Goal: Check status: Check status

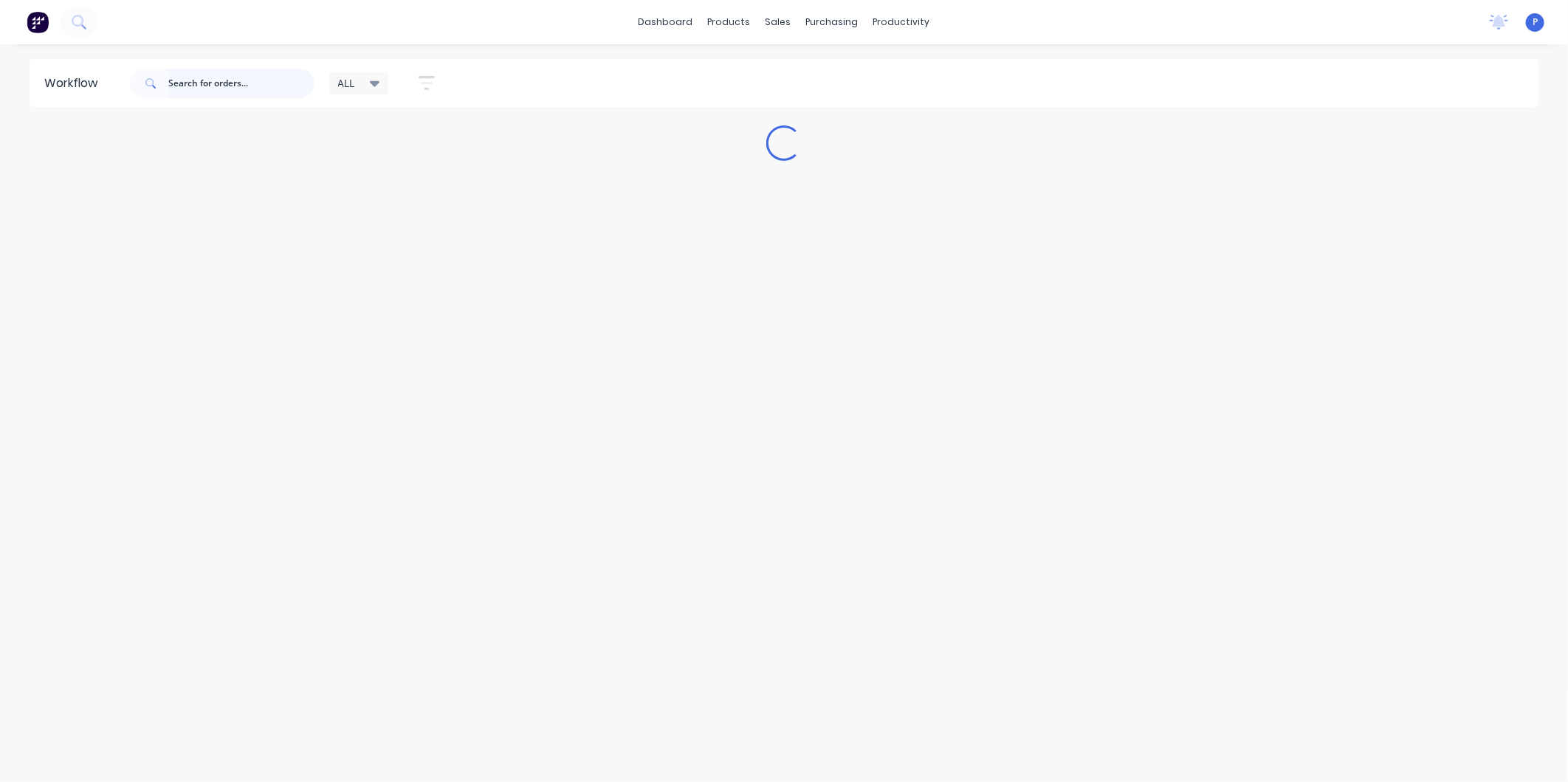
click at [285, 90] on input "text" at bounding box center [241, 84] width 146 height 30
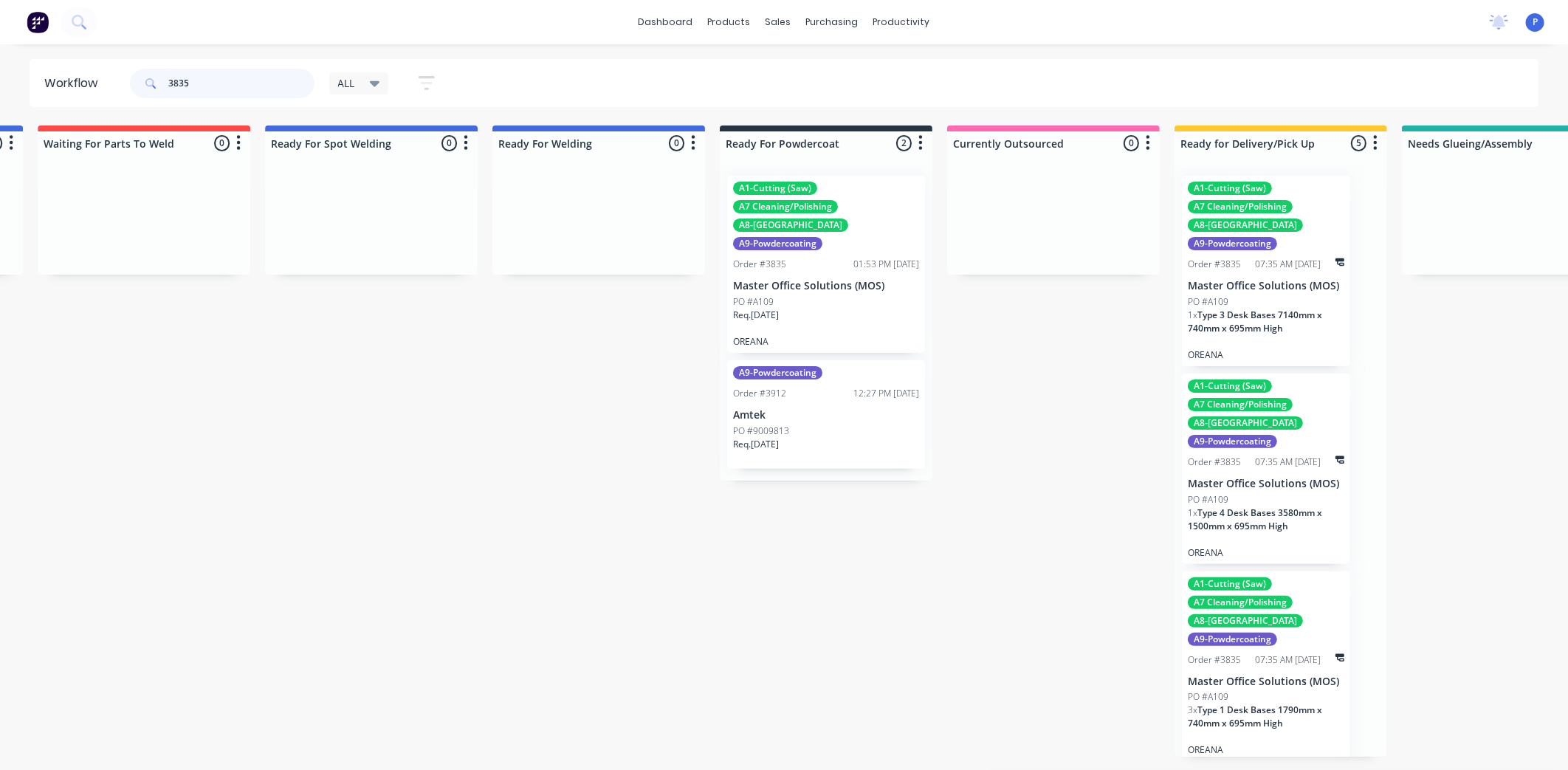
scroll to position [0, 3382]
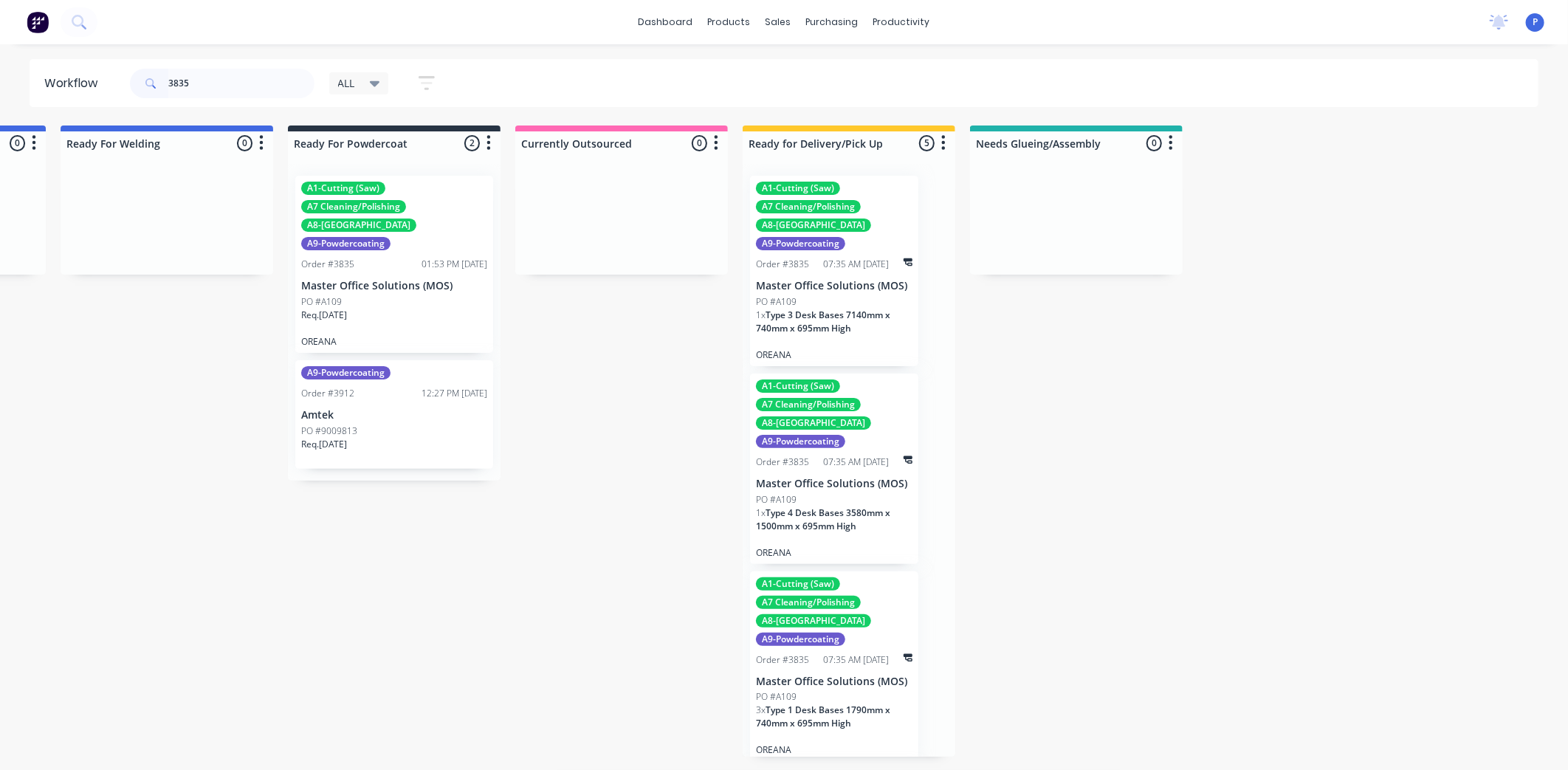
click at [363, 295] on div "PO #A109" at bounding box center [394, 302] width 186 height 13
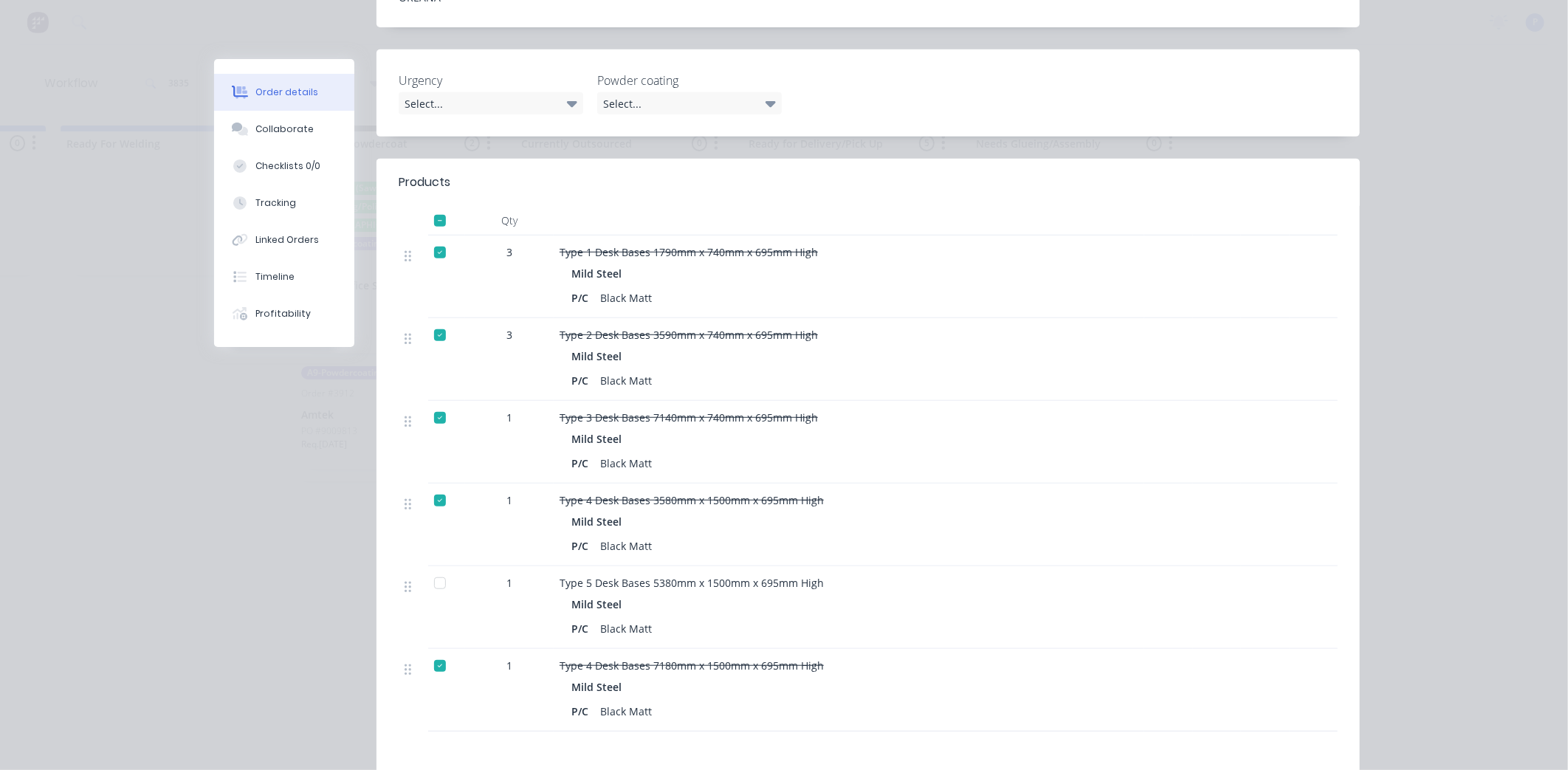
scroll to position [640, 0]
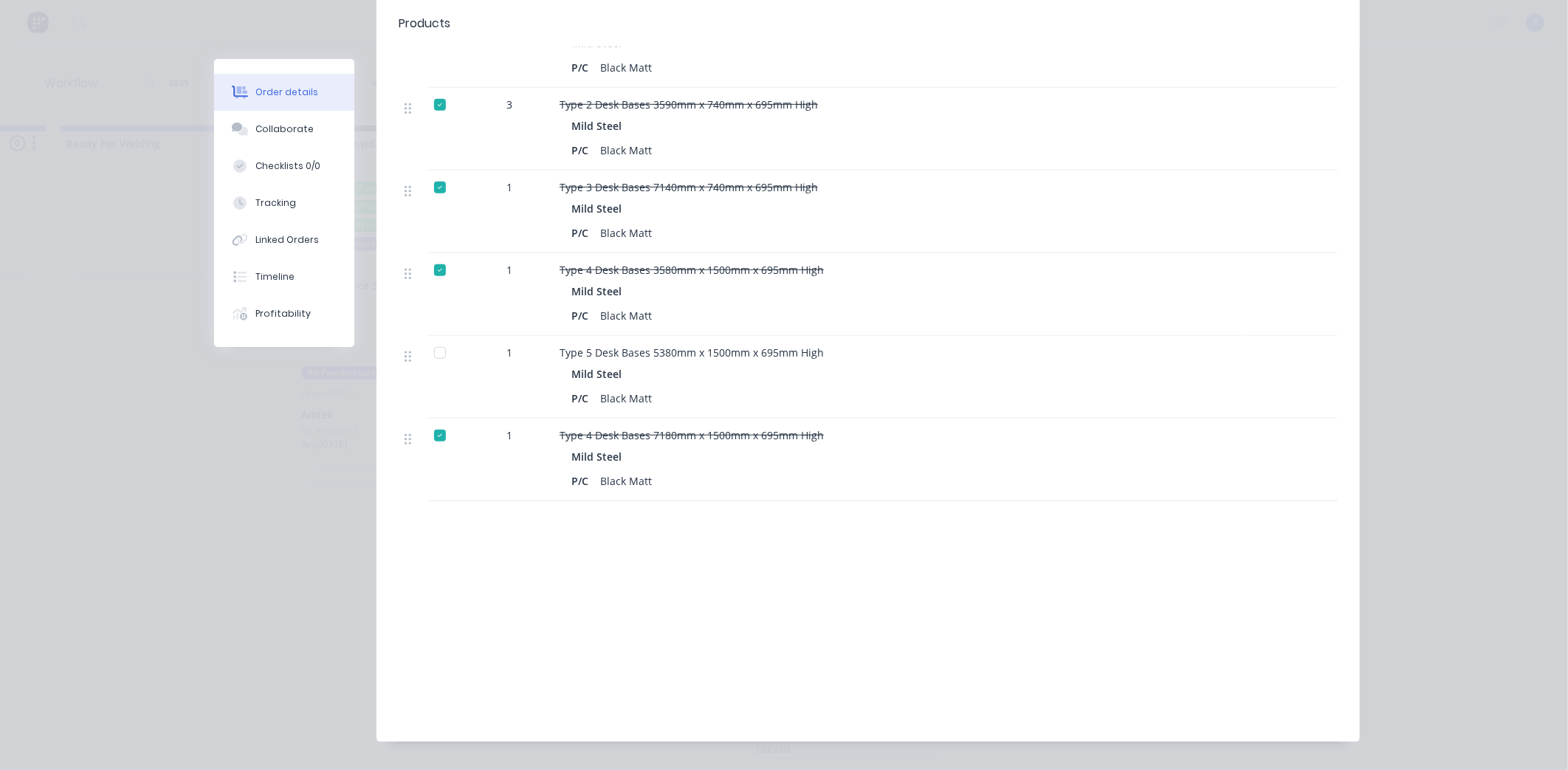
click at [430, 338] on div at bounding box center [441, 353] width 30 height 30
click at [297, 205] on button "Tracking" at bounding box center [284, 203] width 140 height 37
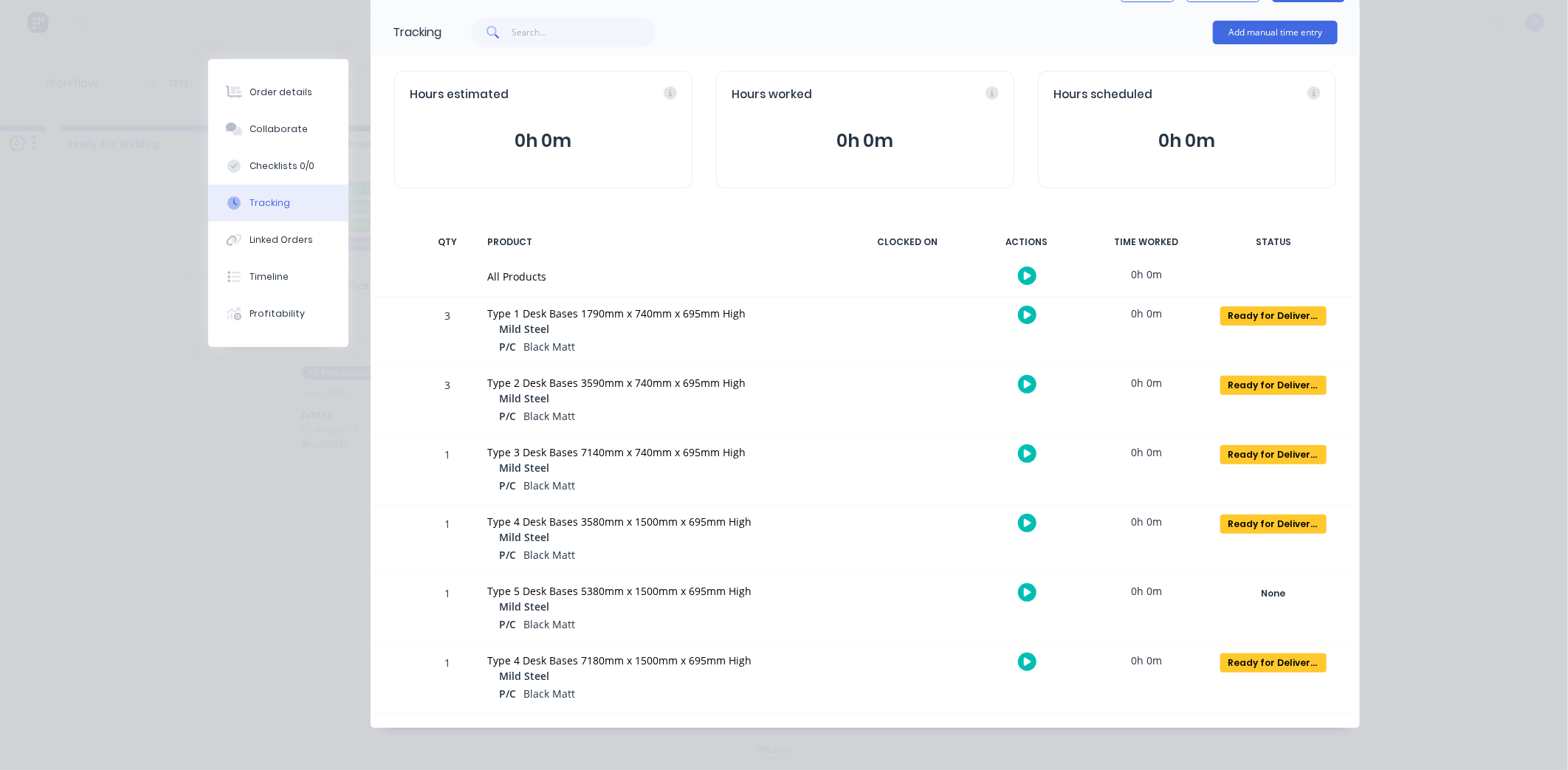
scroll to position [94, 0]
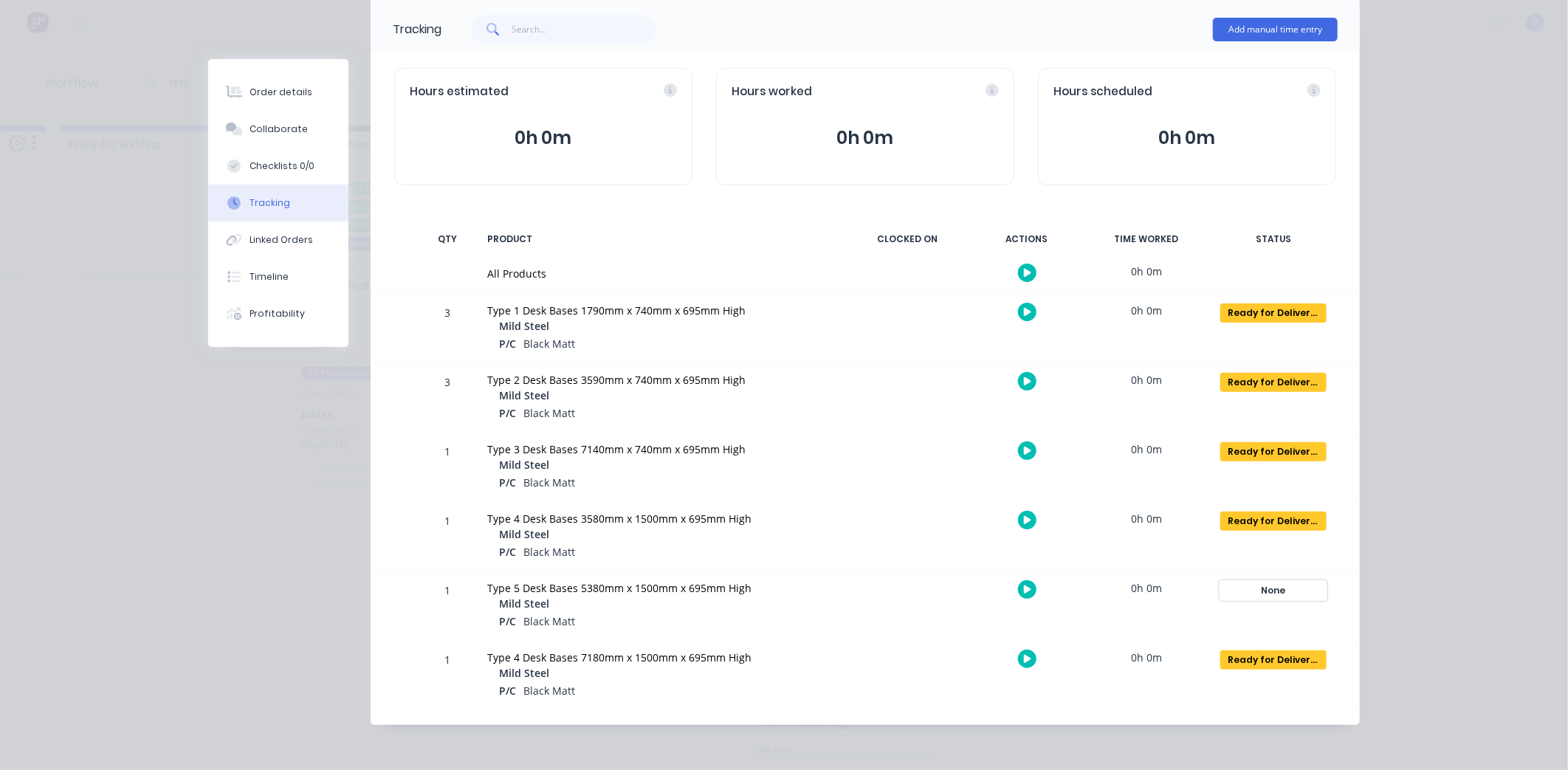
click at [1260, 593] on div "None" at bounding box center [1273, 591] width 107 height 19
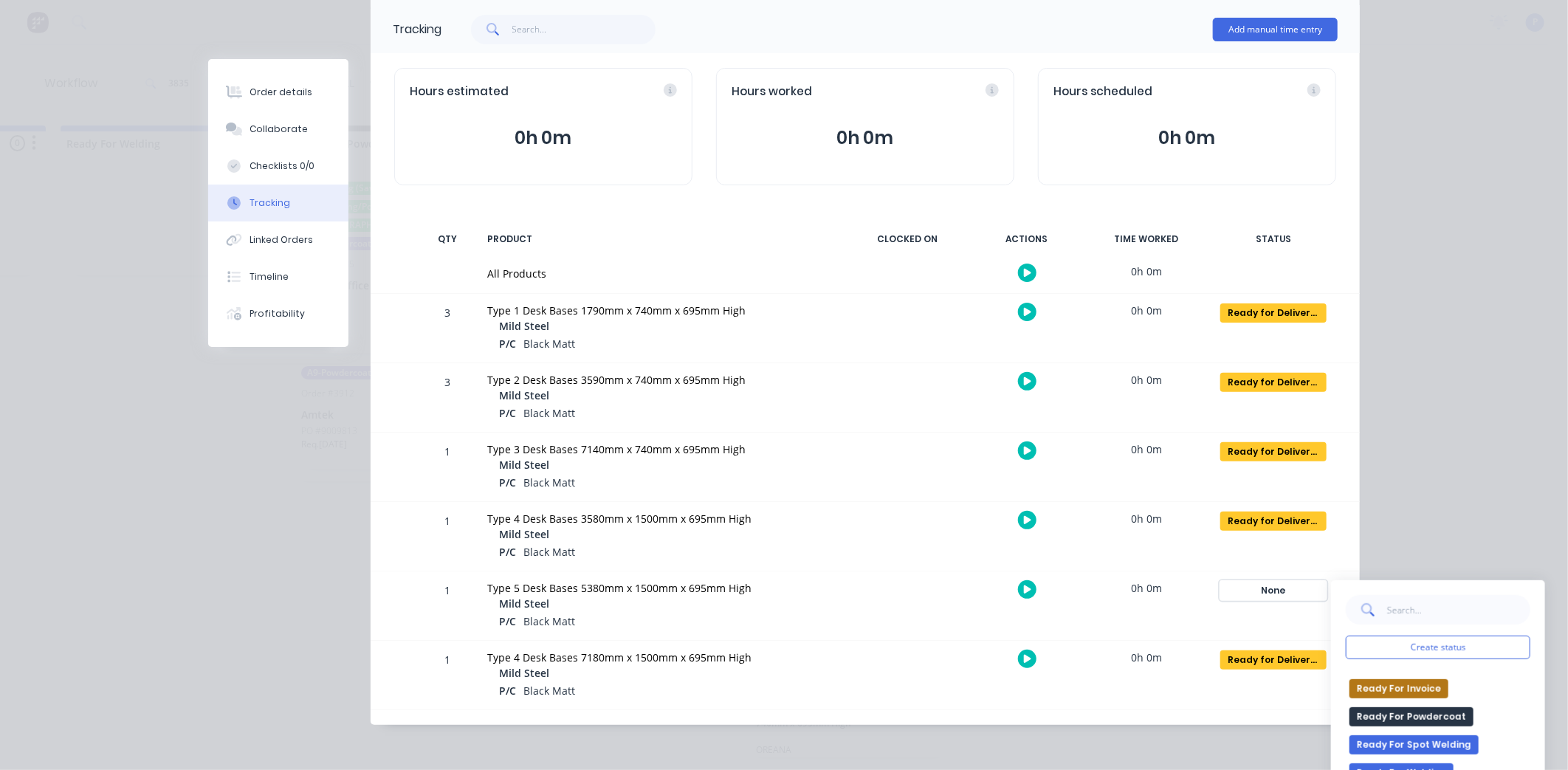
scroll to position [246, 0]
click at [1422, 718] on button "Ready for Delivery/Pick Up" at bounding box center [1419, 715] width 140 height 19
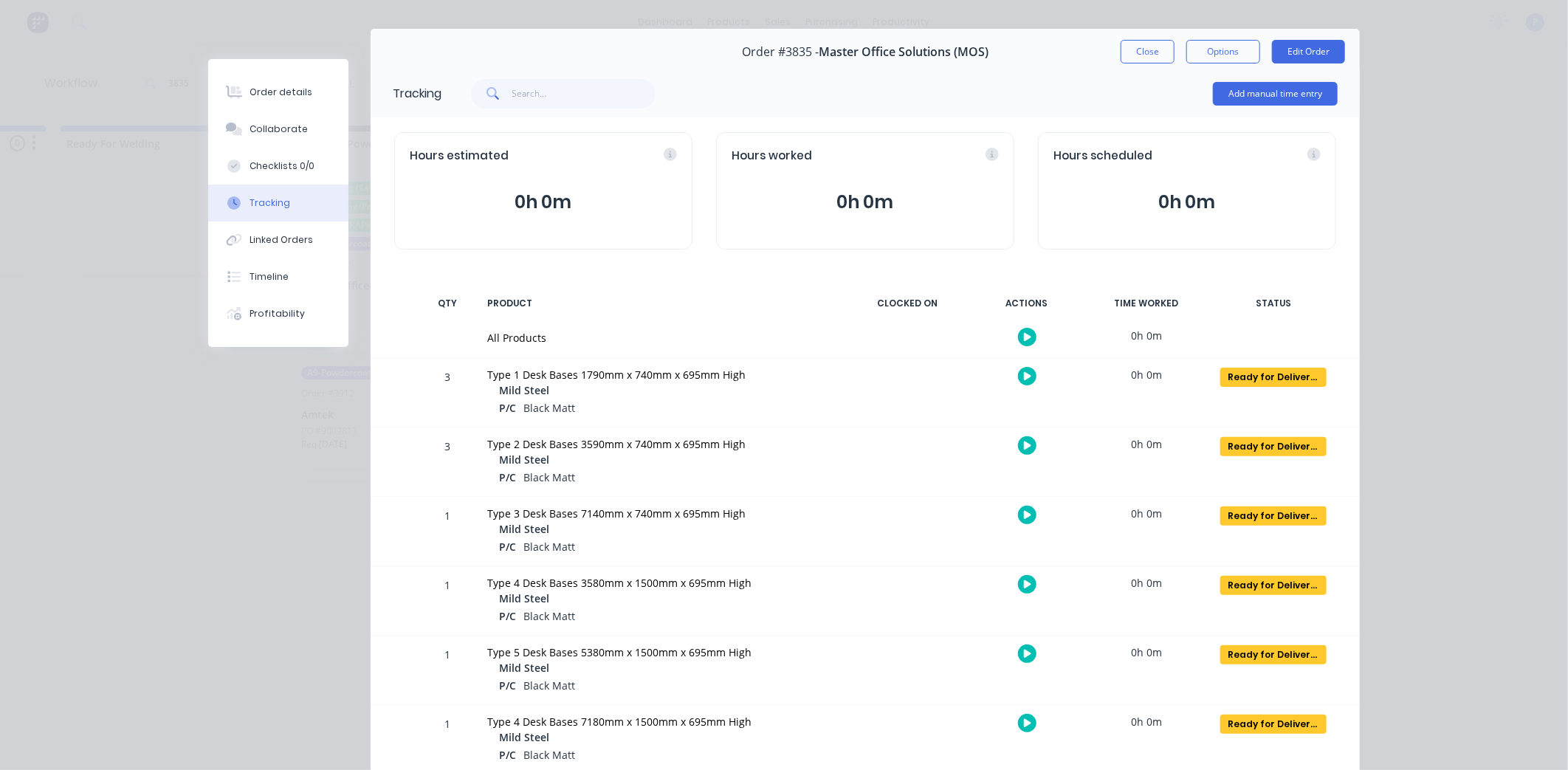
scroll to position [0, 0]
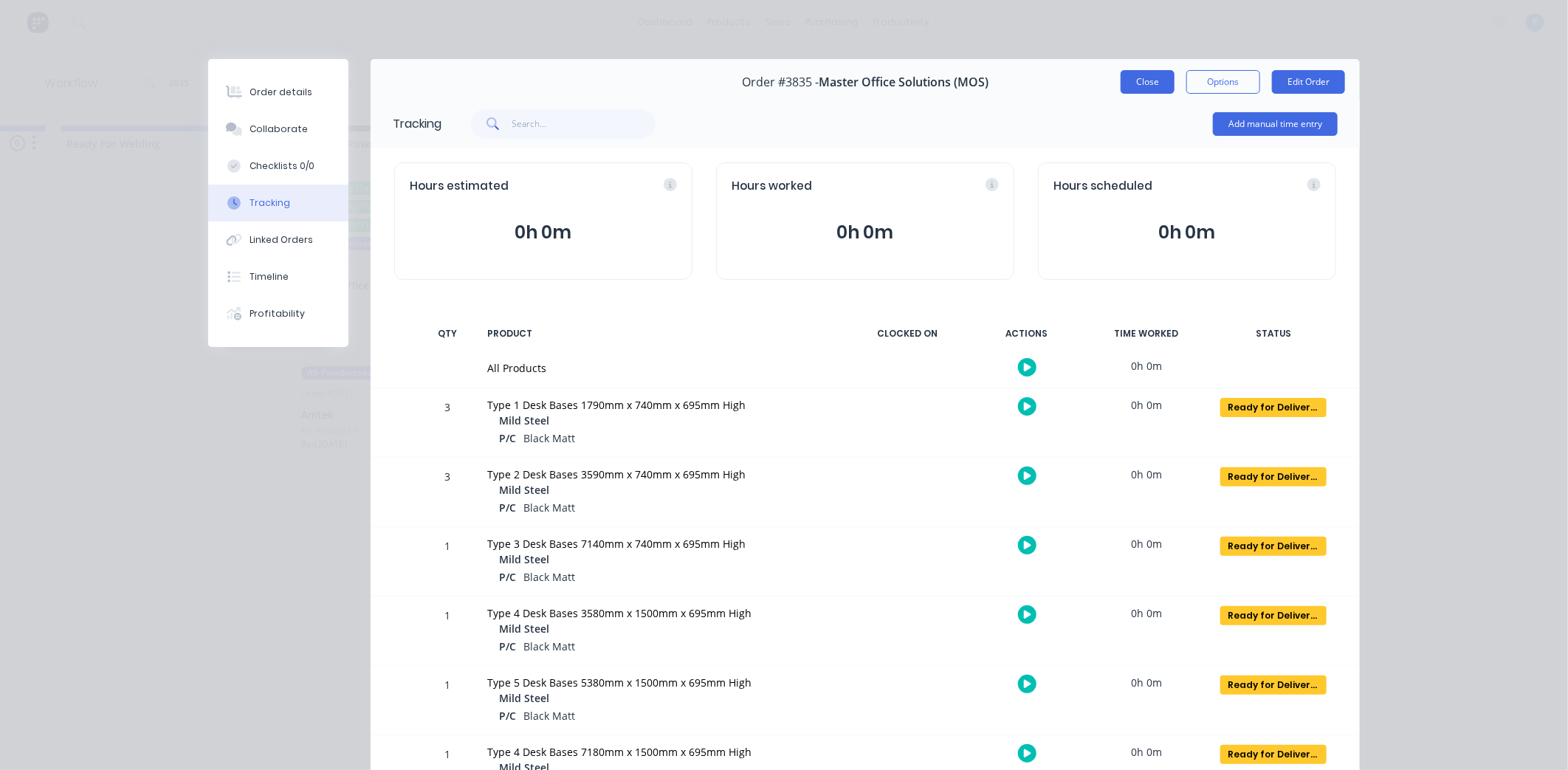
click at [1125, 93] on div "Order #3835 - Master Office Solutions (MOS) Close Options Edit Order" at bounding box center [865, 82] width 989 height 46
click at [1129, 90] on button "Close" at bounding box center [1148, 81] width 54 height 24
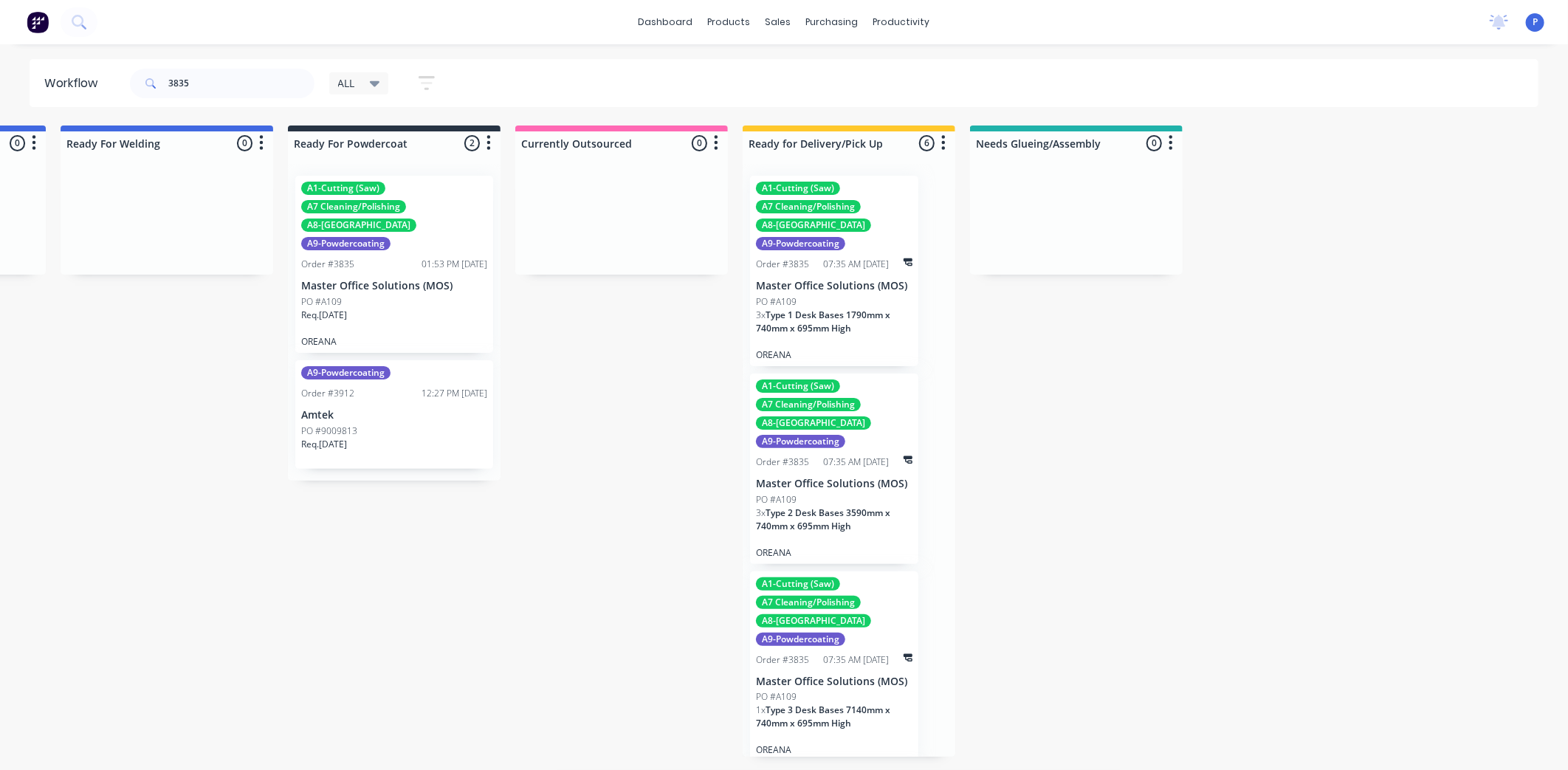
click at [832, 212] on div "A7 Cleaning/Polishing" at bounding box center [808, 206] width 105 height 13
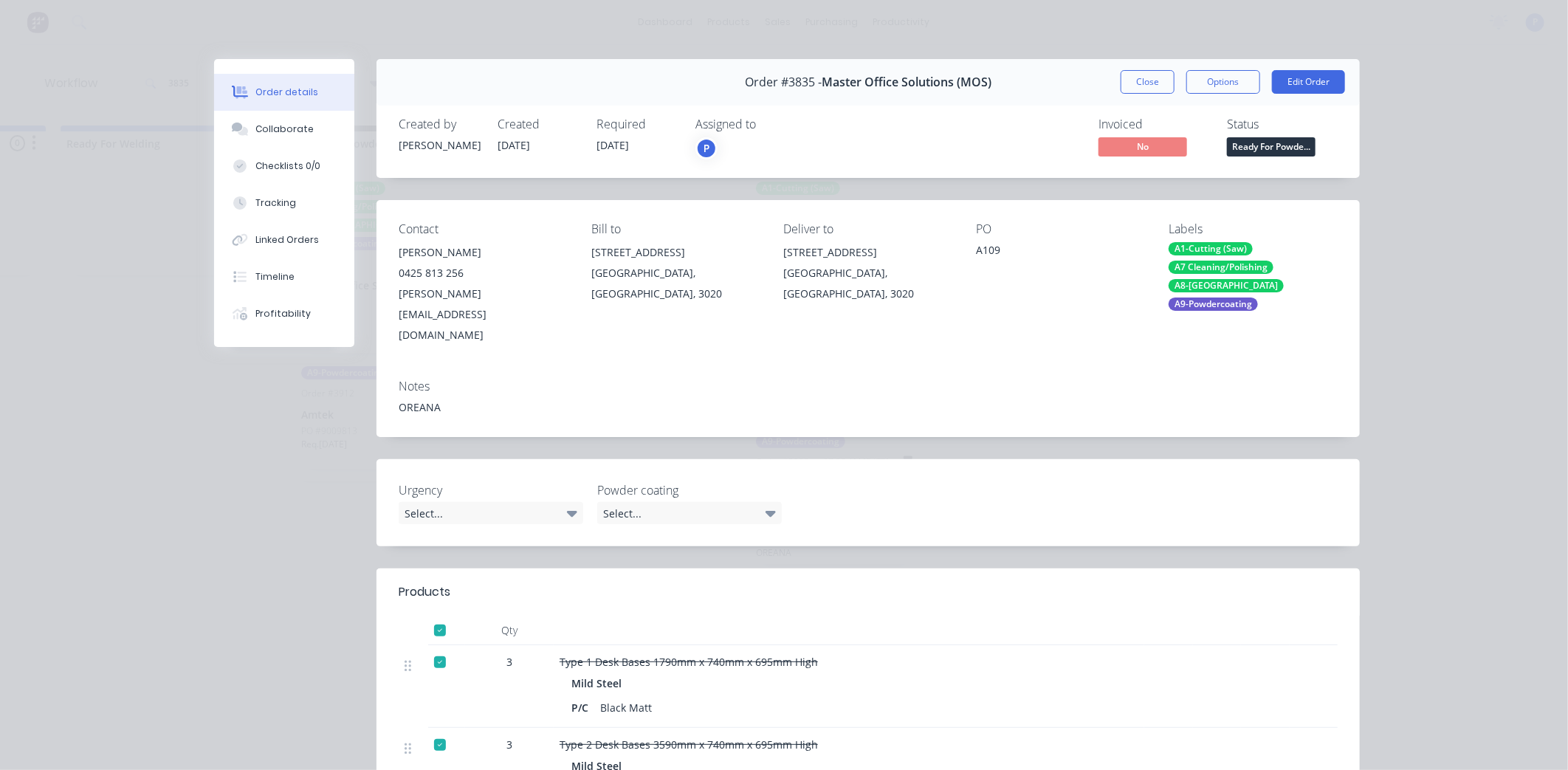
click at [1267, 151] on span "Ready For Powde..." at bounding box center [1271, 146] width 88 height 18
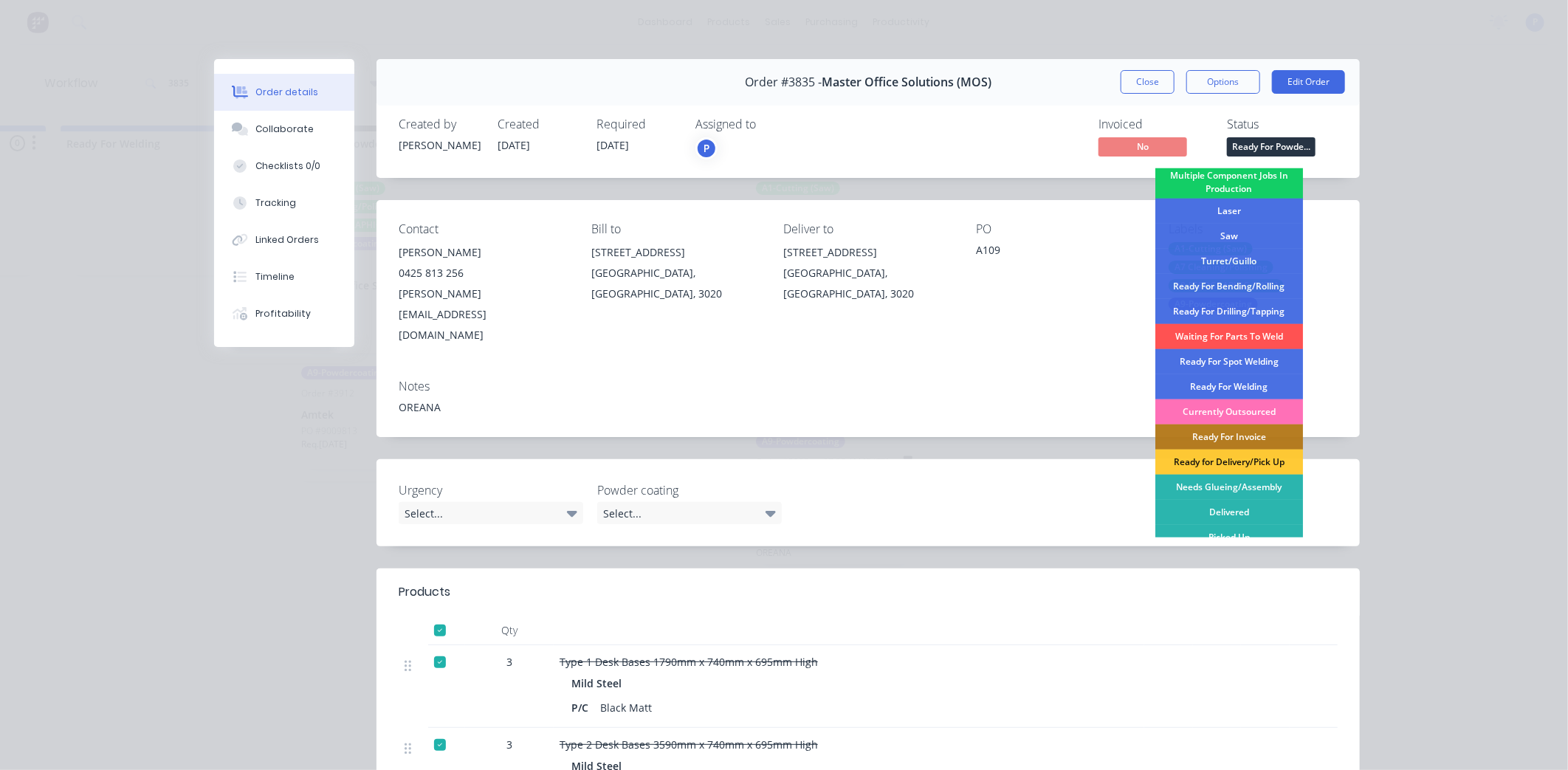
scroll to position [190, 0]
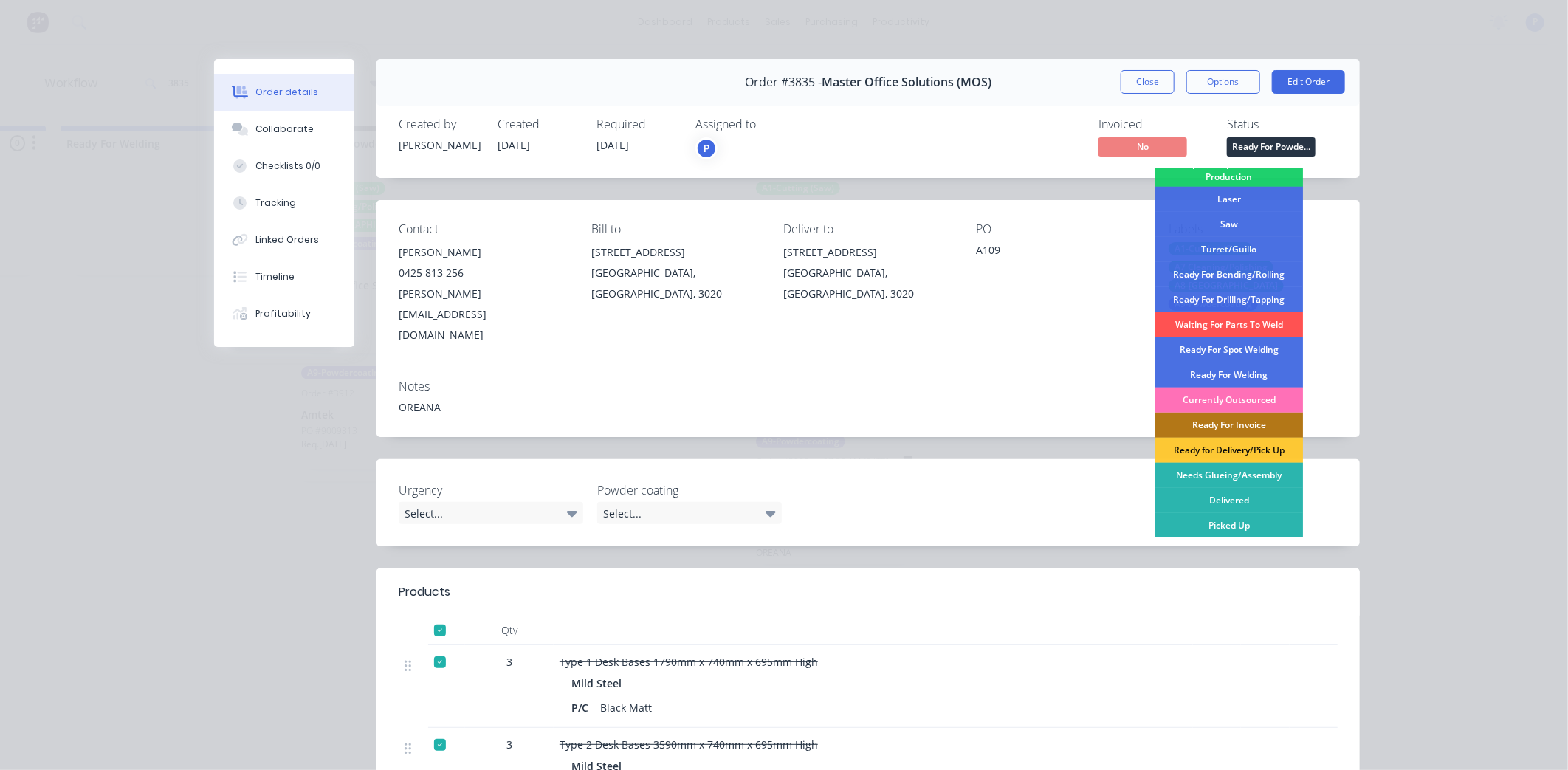
click at [1247, 417] on div "Ready For Invoice" at bounding box center [1229, 425] width 148 height 25
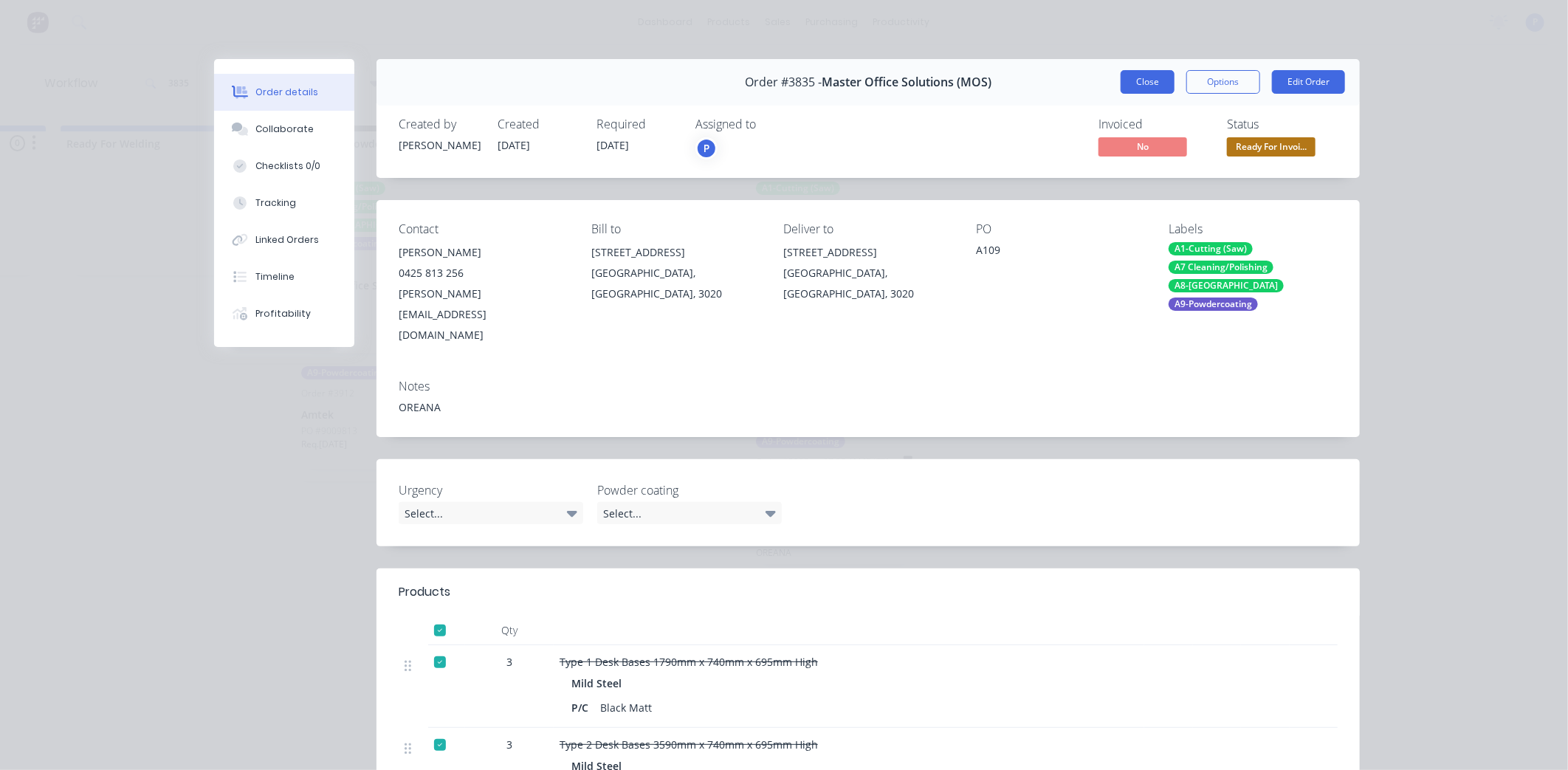
click at [1143, 88] on button "Close" at bounding box center [1148, 81] width 54 height 24
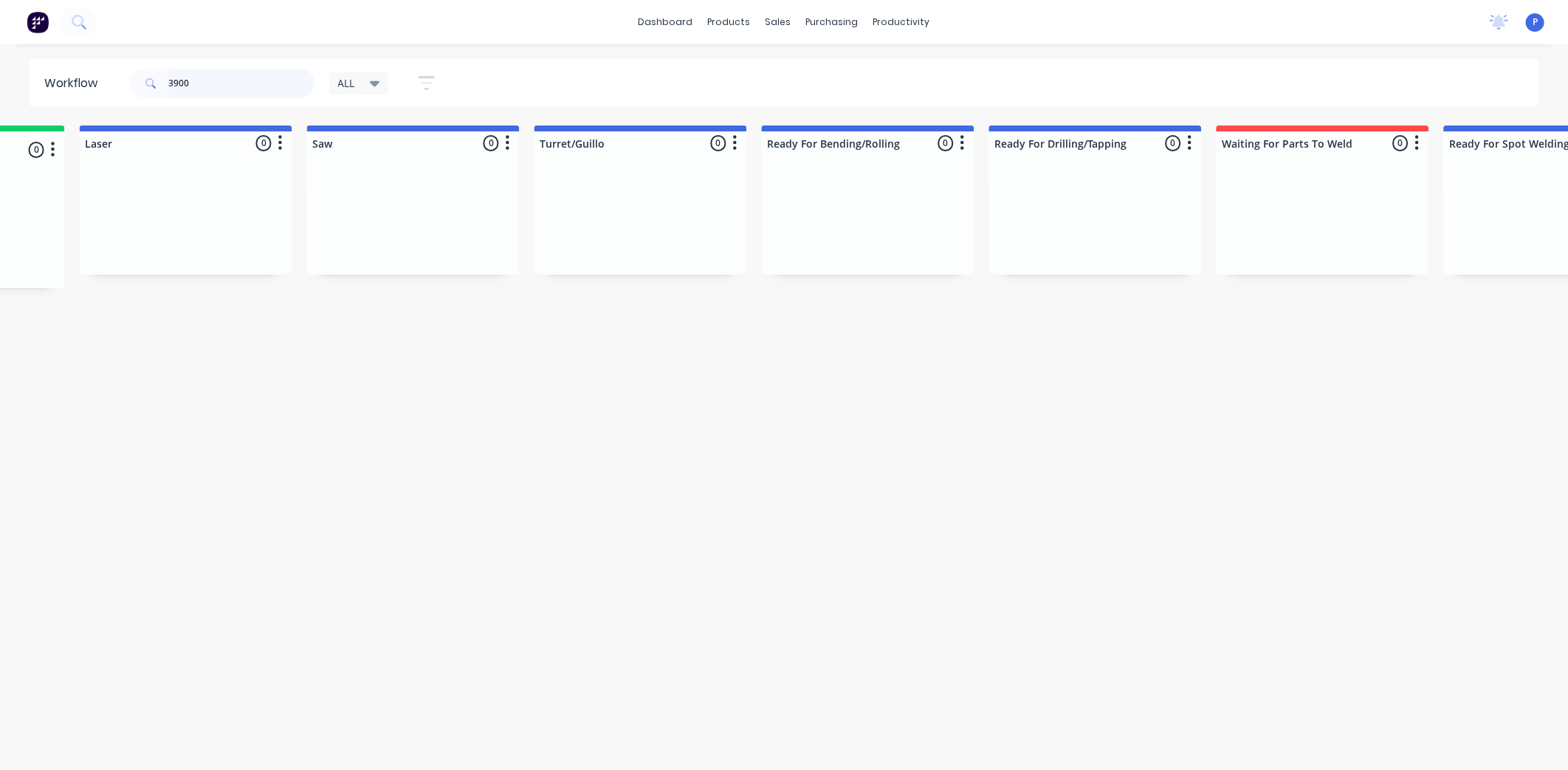
scroll to position [0, 3463]
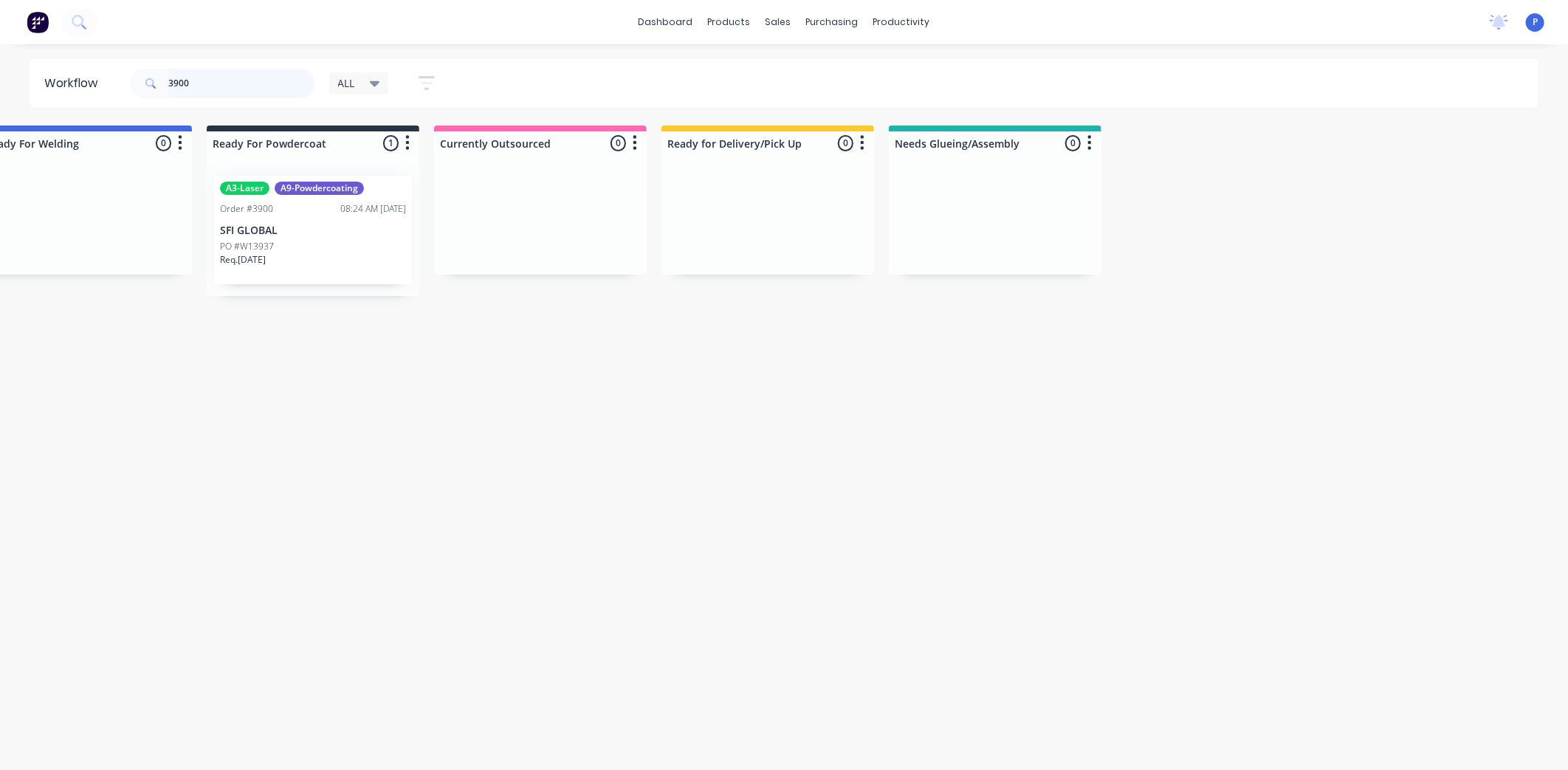
type input "3900"
click at [311, 245] on div "PO #W13937" at bounding box center [313, 246] width 186 height 13
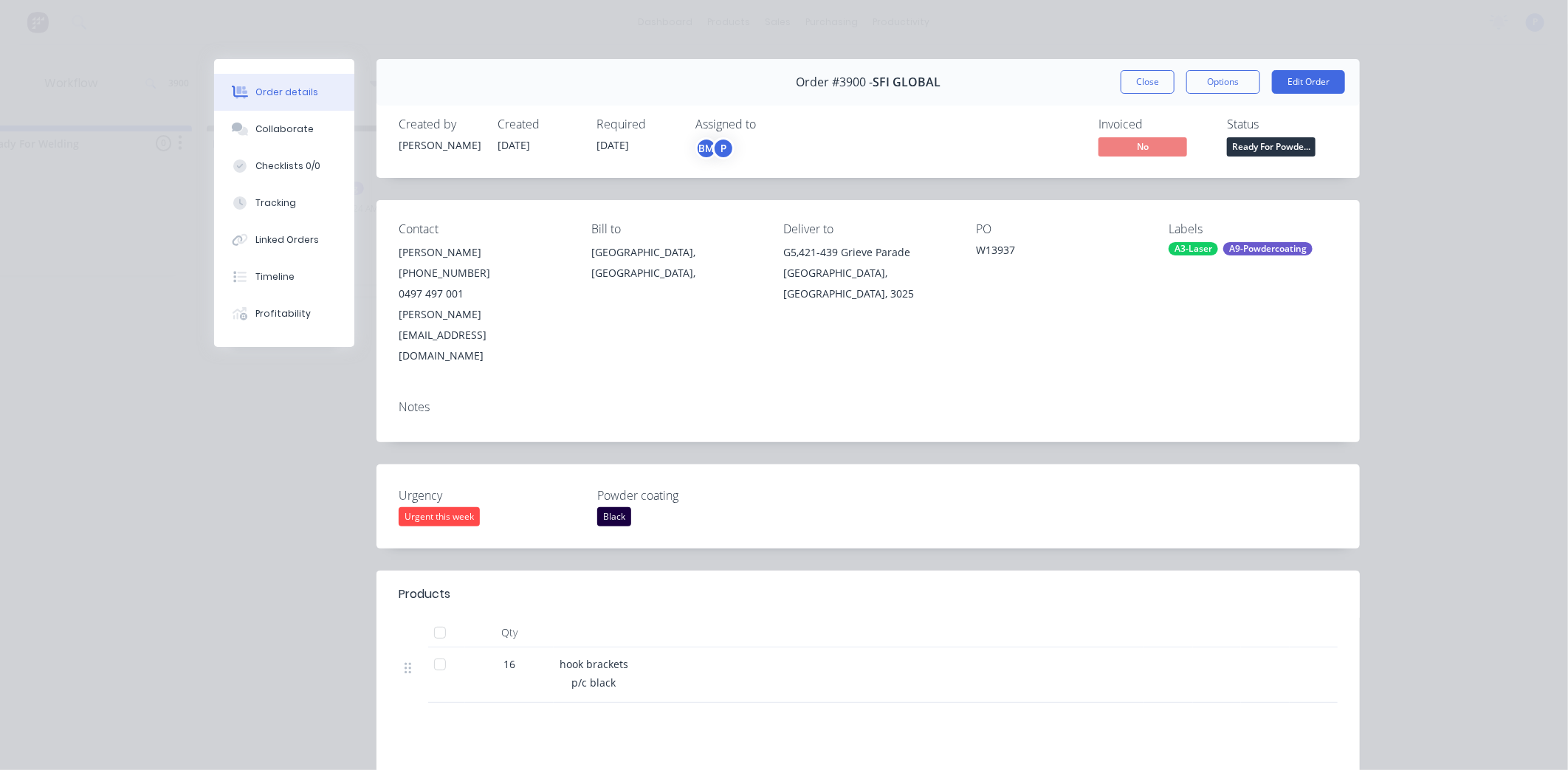
click at [440, 618] on div at bounding box center [441, 633] width 30 height 30
click at [286, 195] on button "Tracking" at bounding box center [284, 203] width 140 height 37
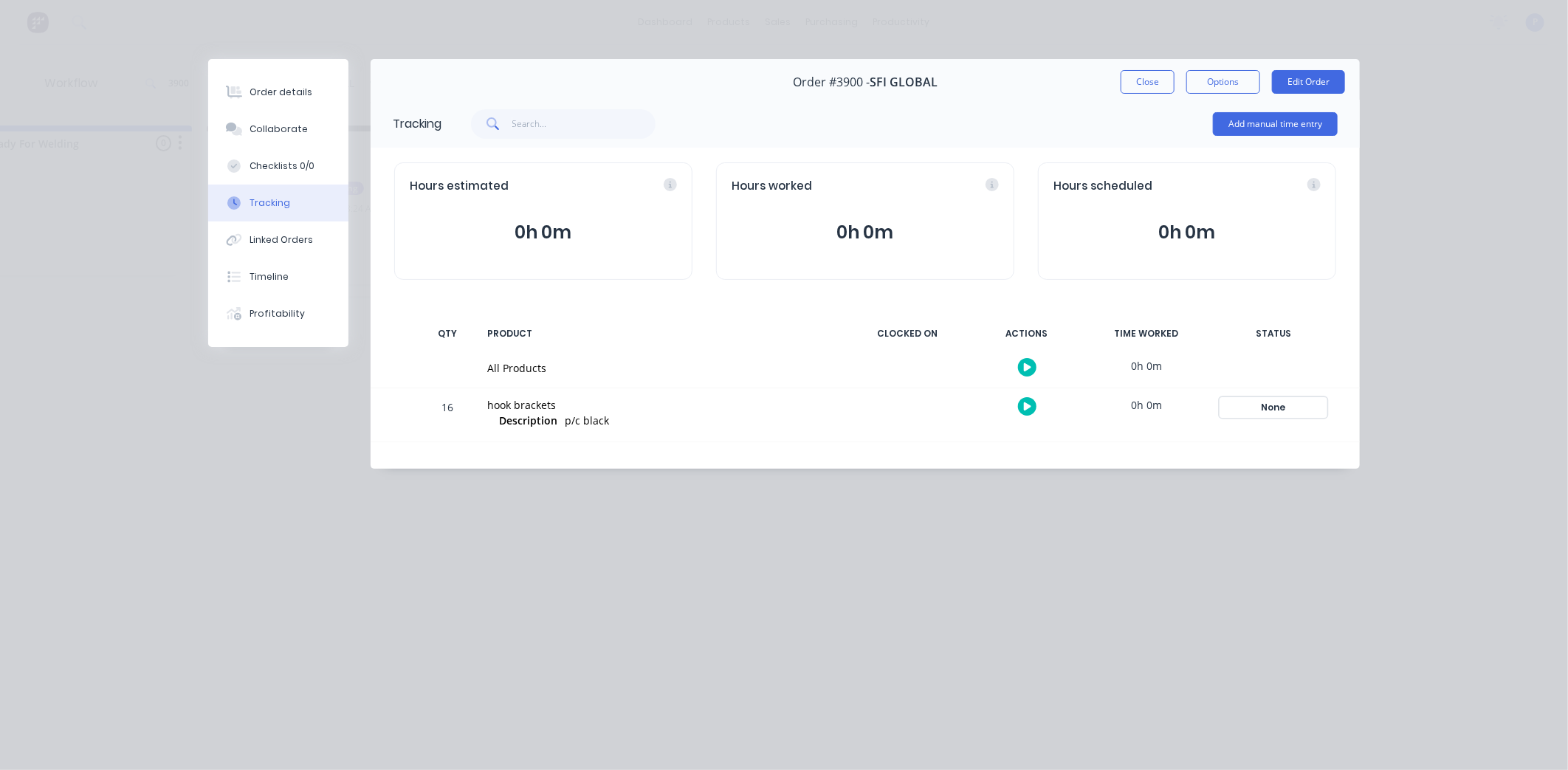
click at [1273, 415] on div "None" at bounding box center [1273, 407] width 107 height 19
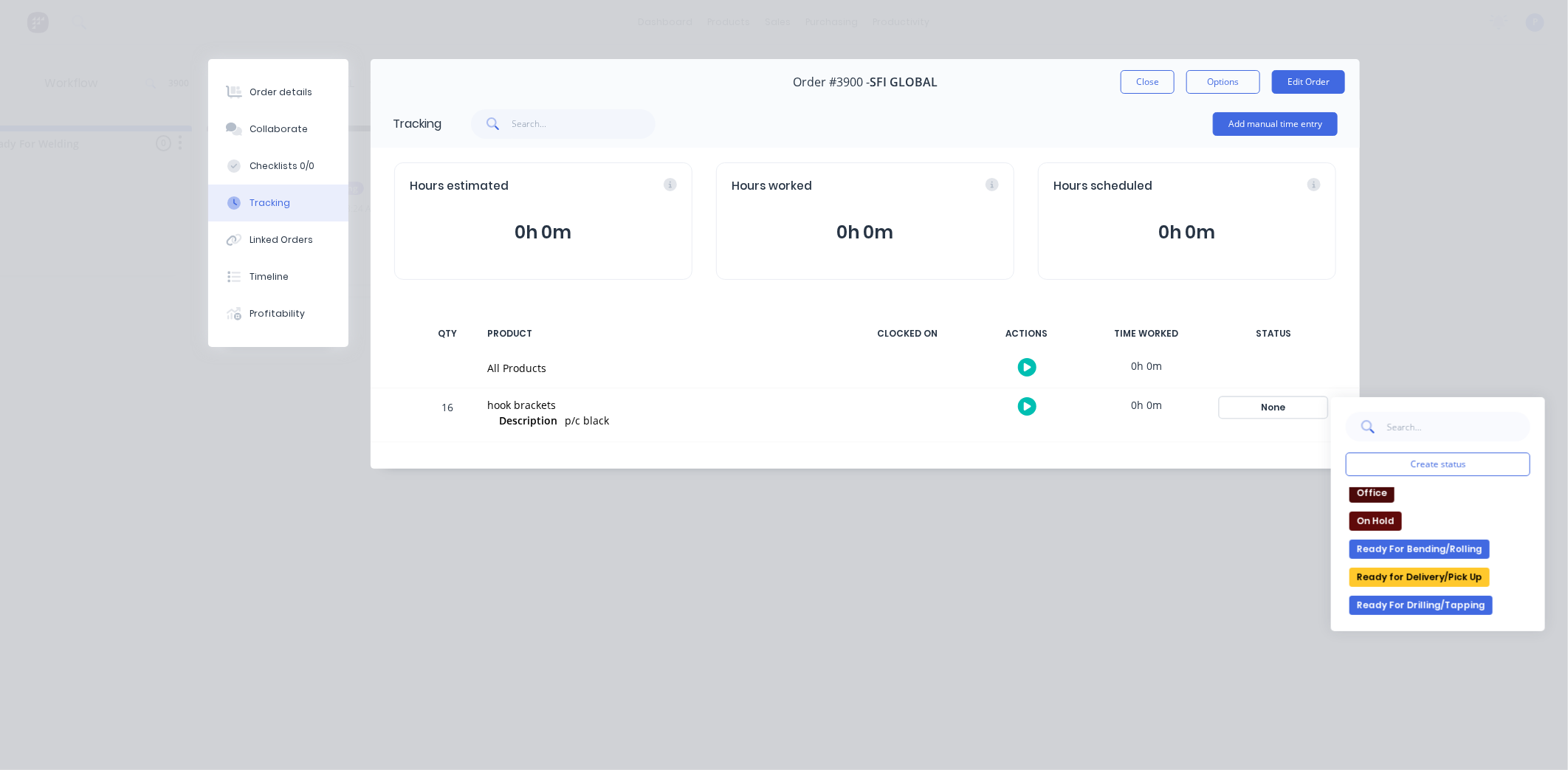
scroll to position [246, 0]
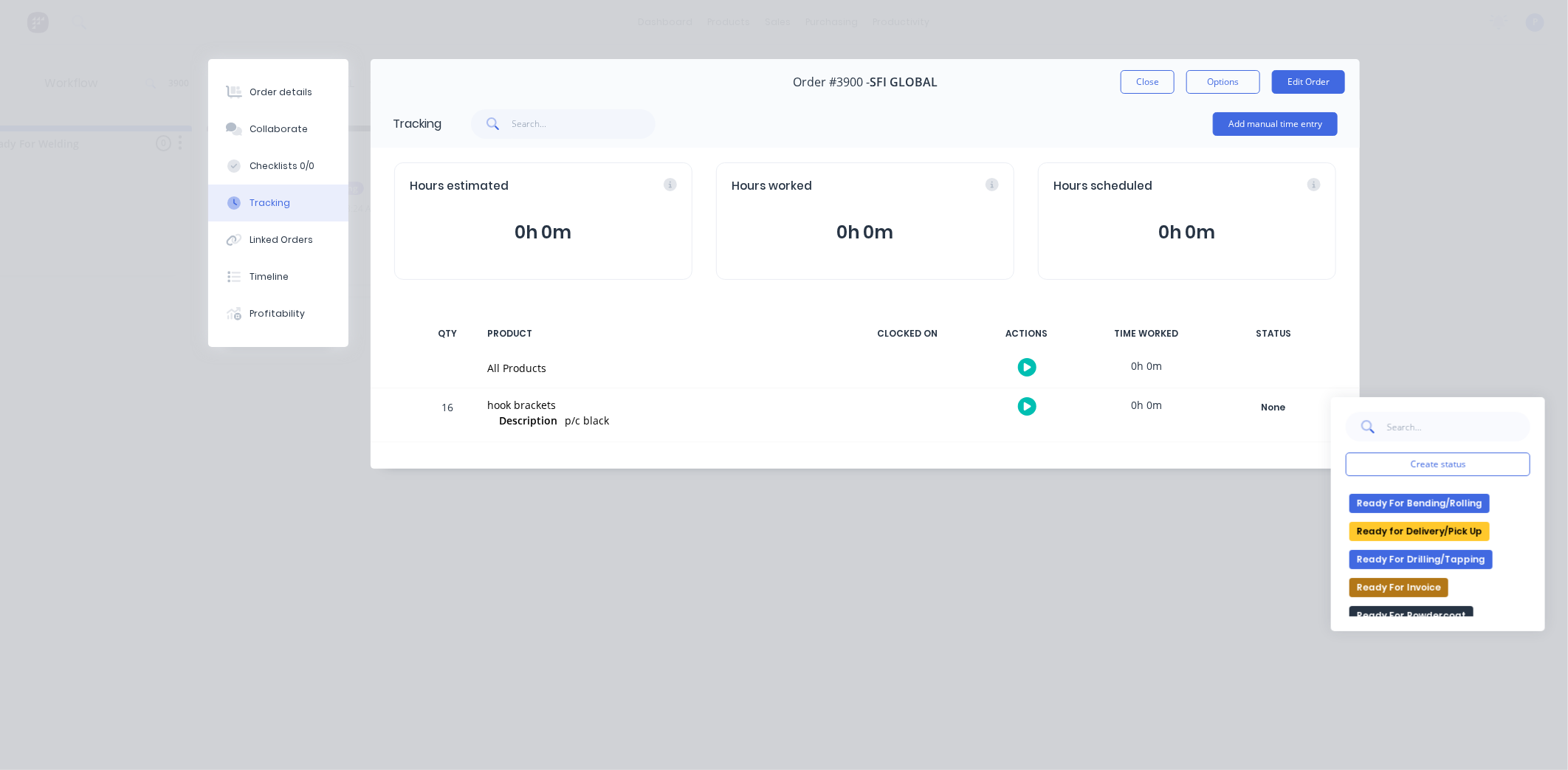
click at [1423, 530] on button "Ready for Delivery/Pick Up" at bounding box center [1419, 531] width 140 height 19
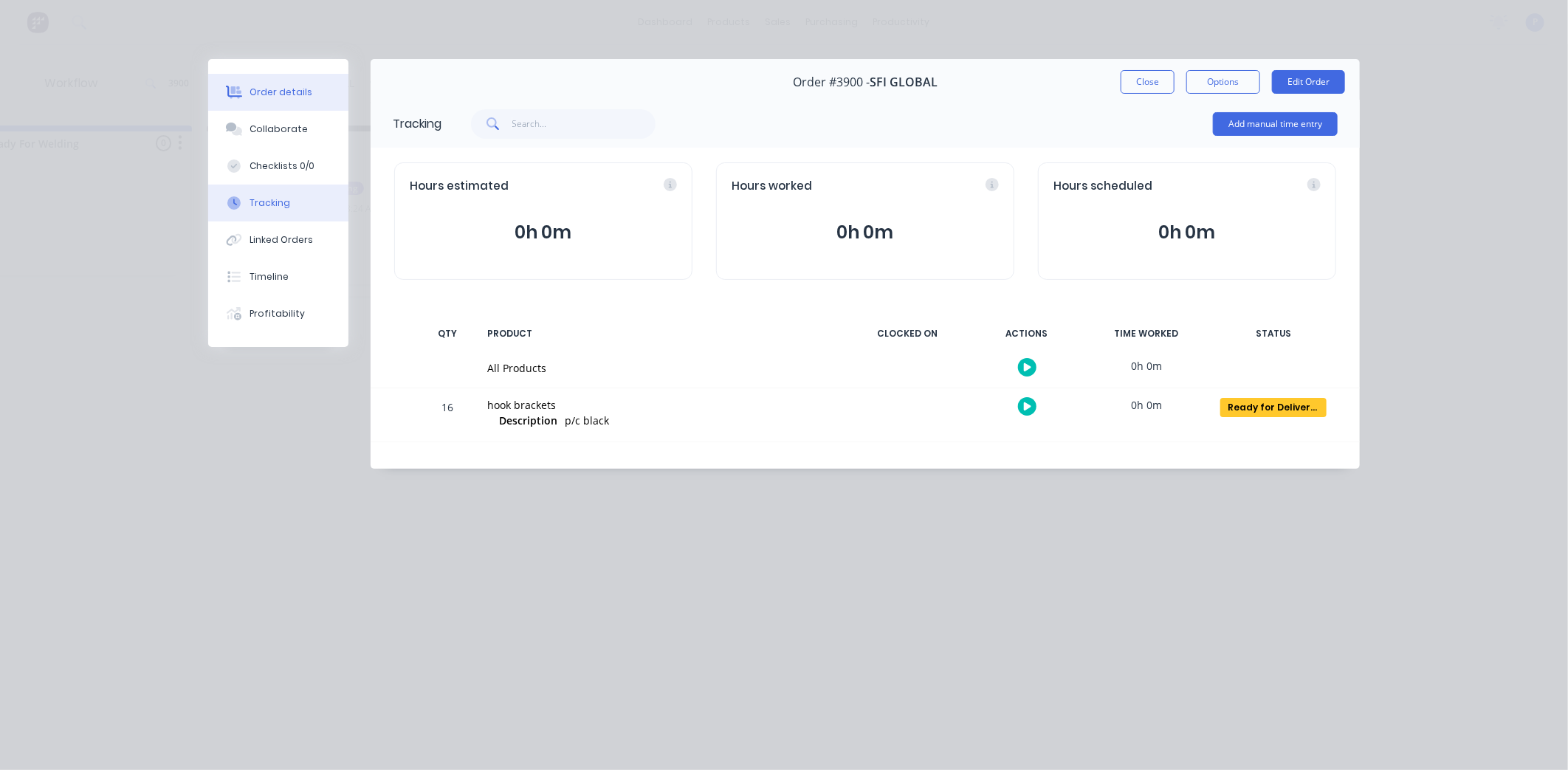
click at [287, 79] on button "Order details" at bounding box center [278, 92] width 140 height 37
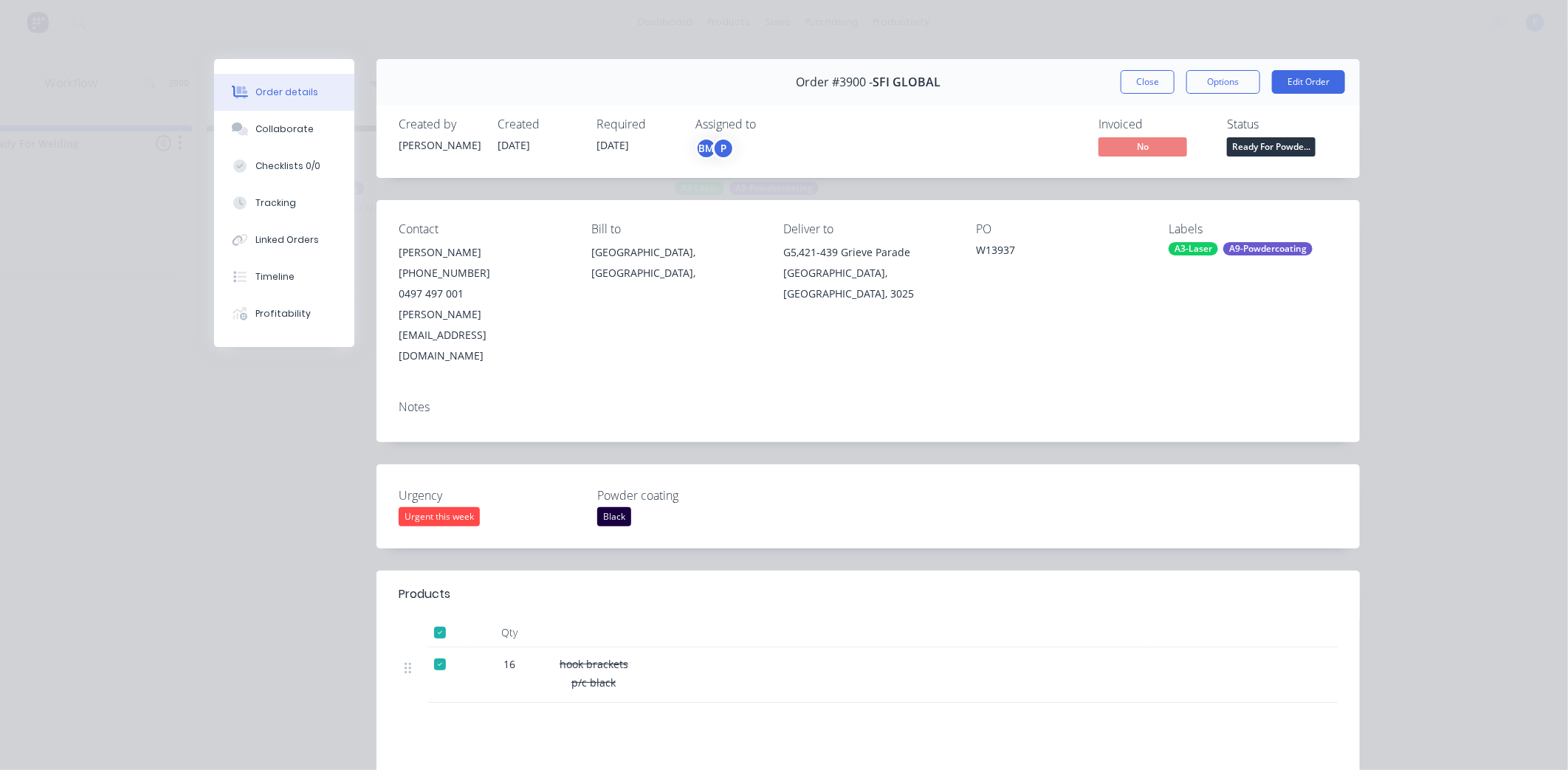
click at [1258, 157] on button "Ready For Powde..." at bounding box center [1271, 148] width 88 height 22
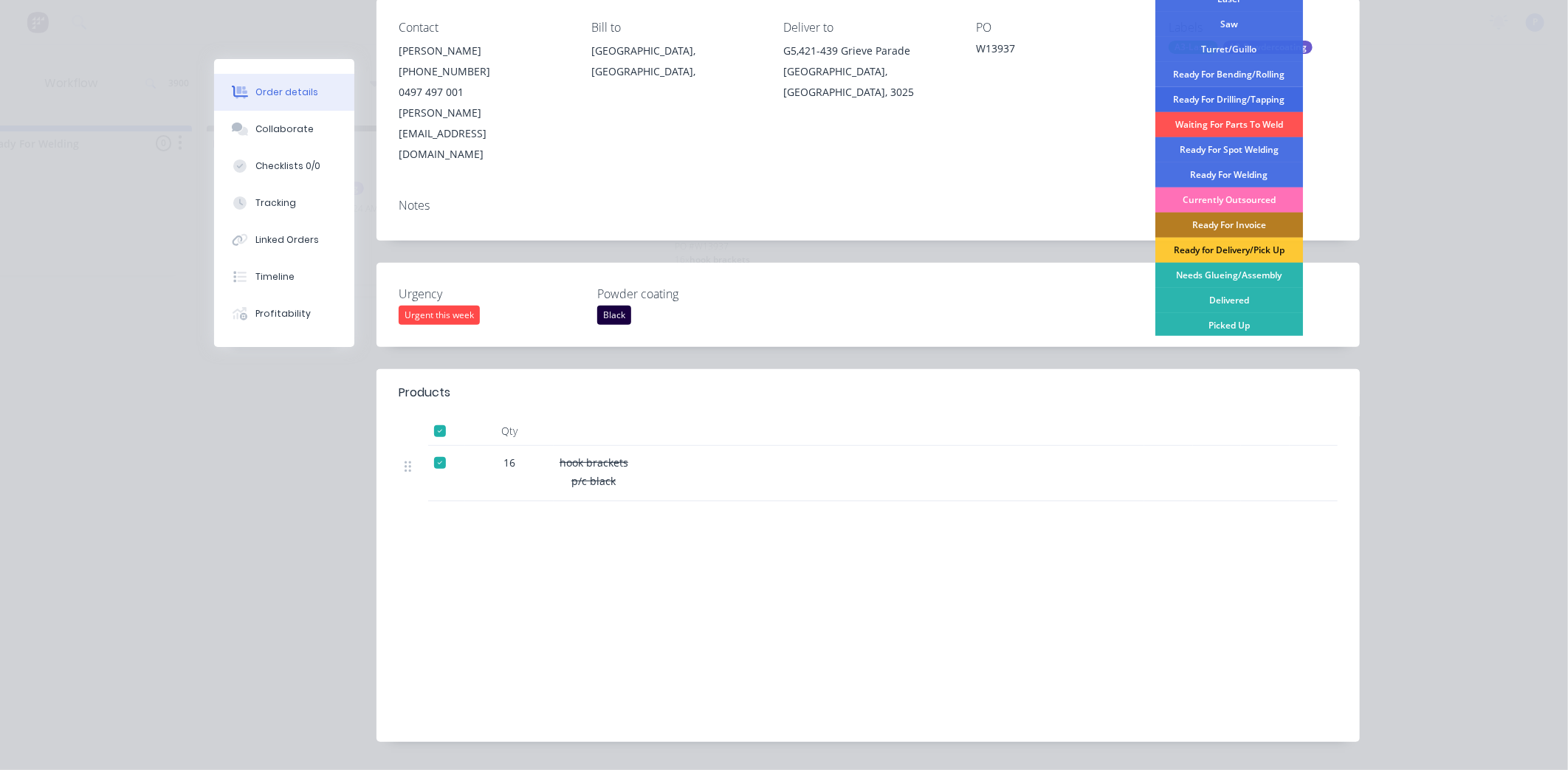
scroll to position [190, 0]
click at [1248, 224] on div "Ready For Invoice" at bounding box center [1229, 224] width 148 height 25
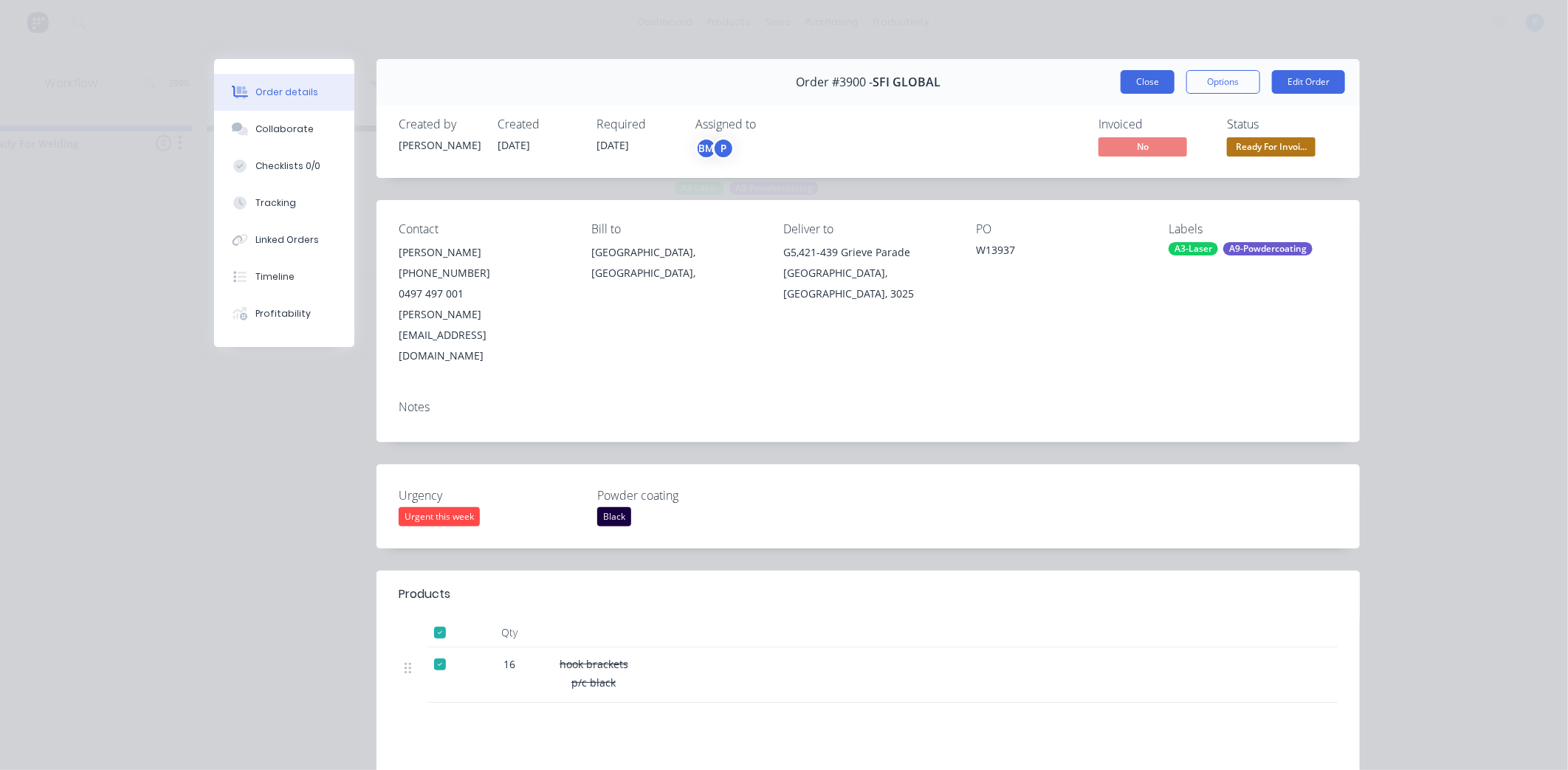
click at [1138, 82] on button "Close" at bounding box center [1148, 81] width 54 height 24
